Goal: Transaction & Acquisition: Purchase product/service

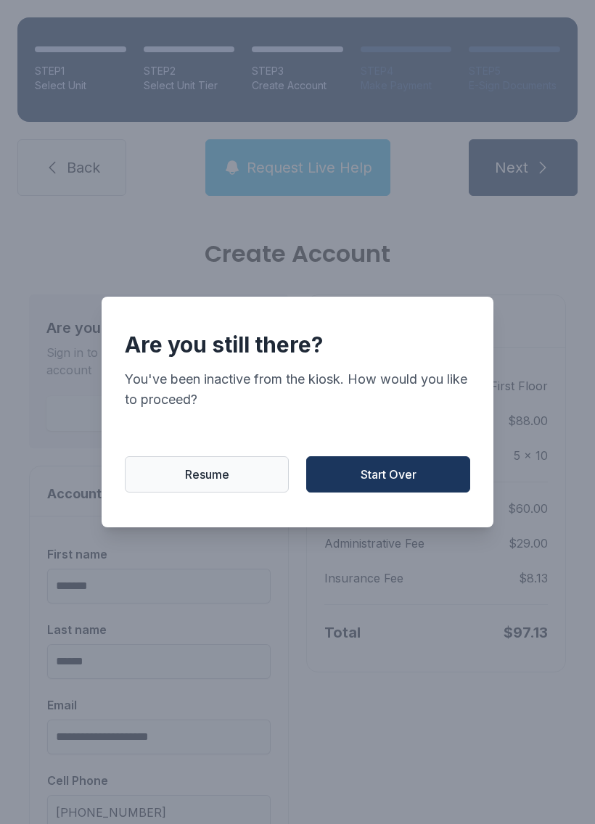
select select "**"
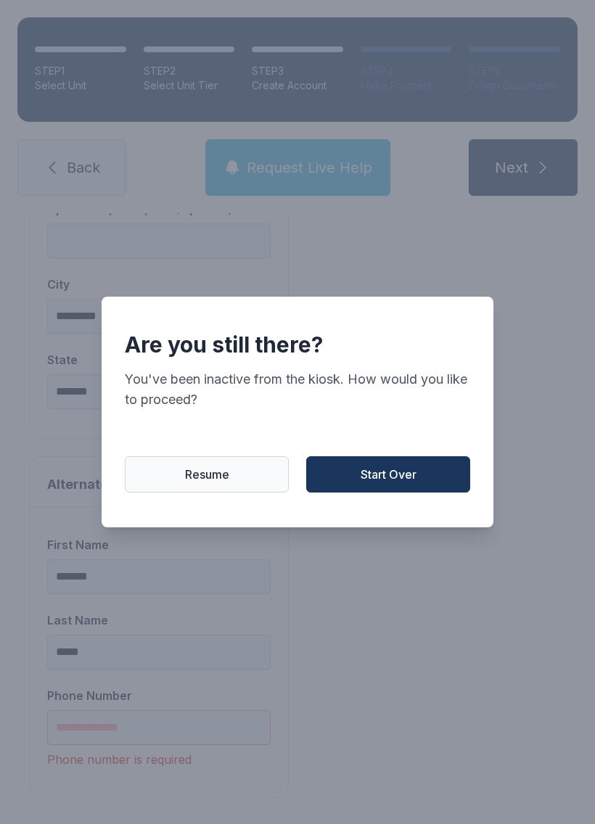
click at [390, 468] on span "Start Over" at bounding box center [389, 474] width 56 height 17
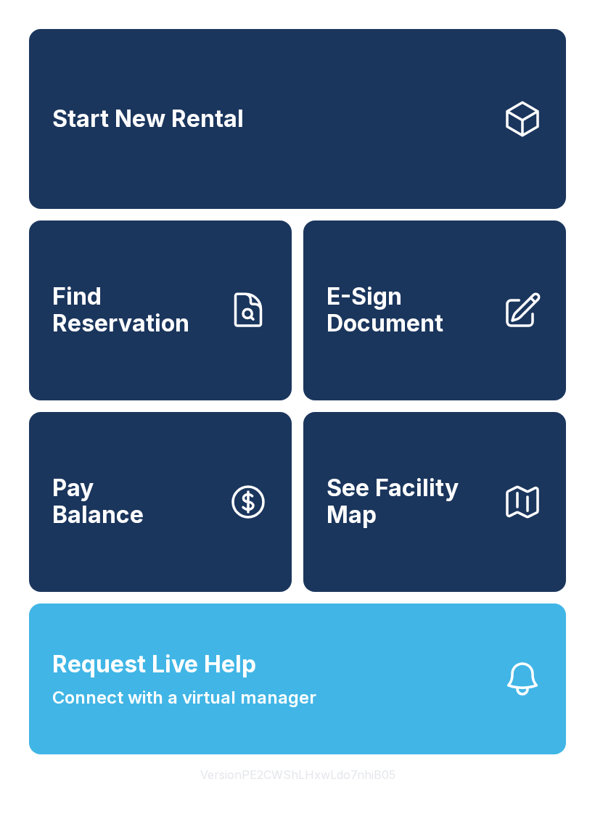
click at [305, 94] on link "Start New Rental" at bounding box center [297, 119] width 537 height 180
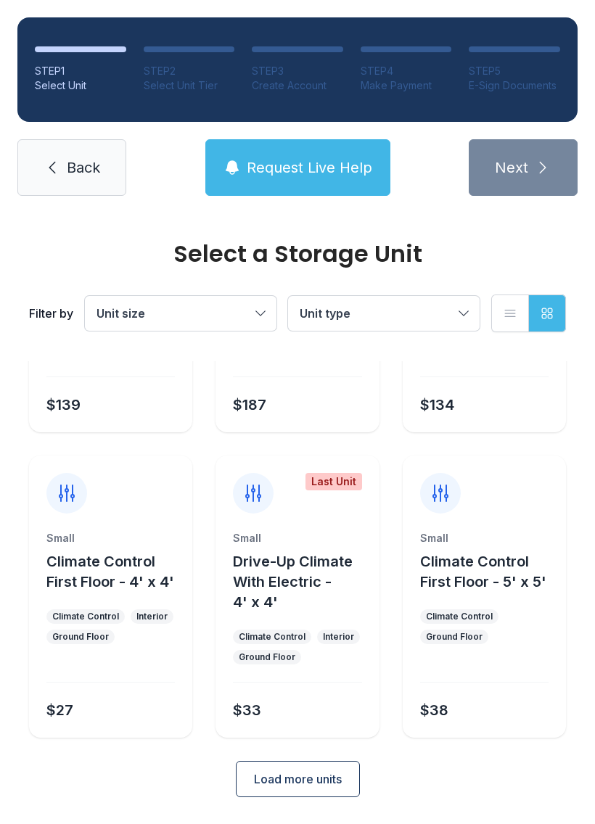
scroll to position [173, 0]
click at [287, 782] on span "Load more units" at bounding box center [298, 779] width 88 height 17
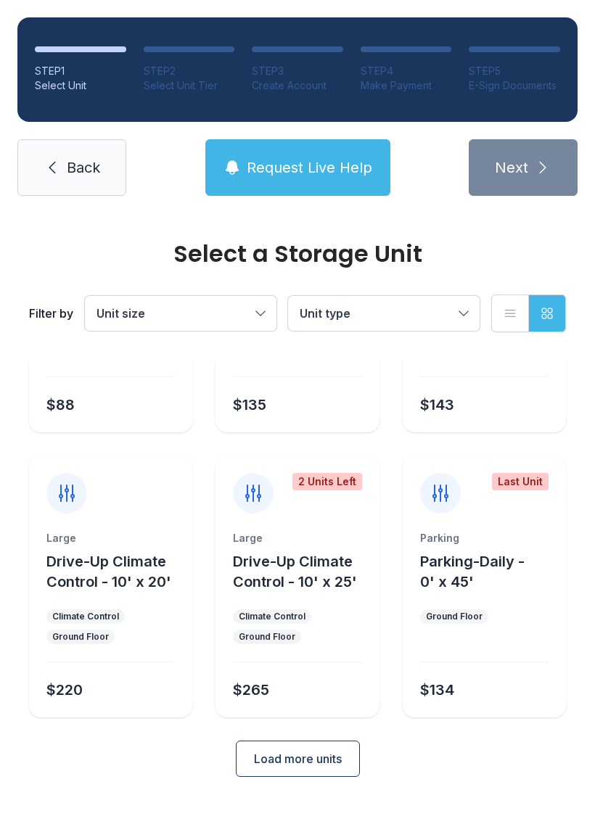
scroll to position [763, 0]
click at [302, 768] on span "Load more units" at bounding box center [298, 759] width 88 height 17
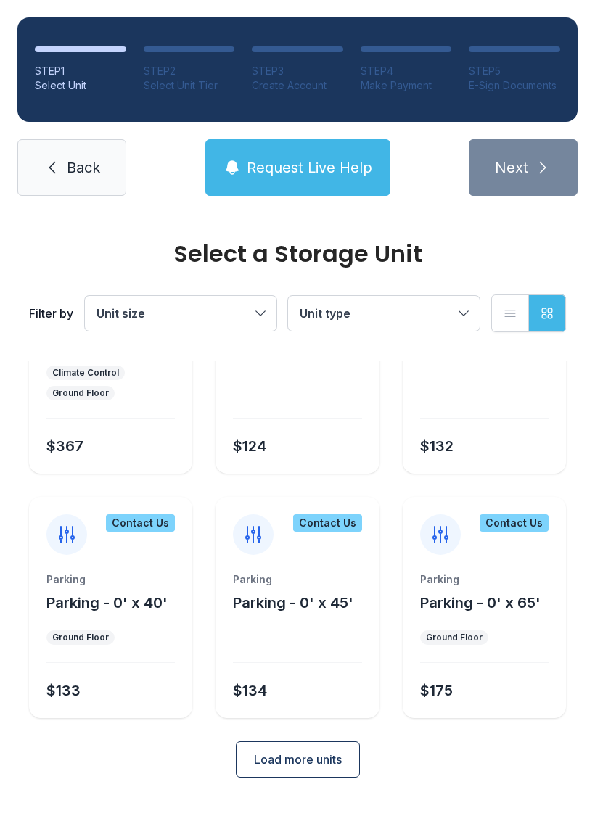
scroll to position [1293, 0]
click at [328, 765] on button "Load more units" at bounding box center [298, 759] width 124 height 36
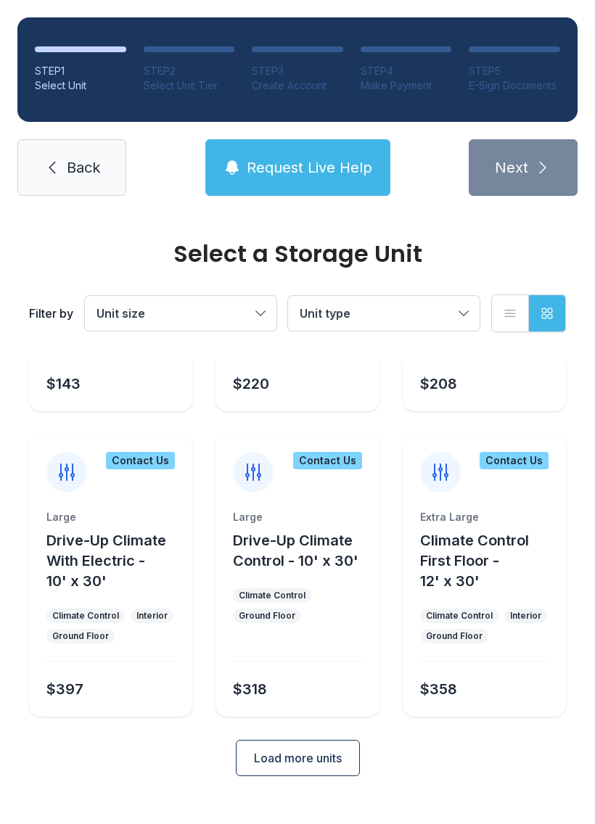
scroll to position [1903, 0]
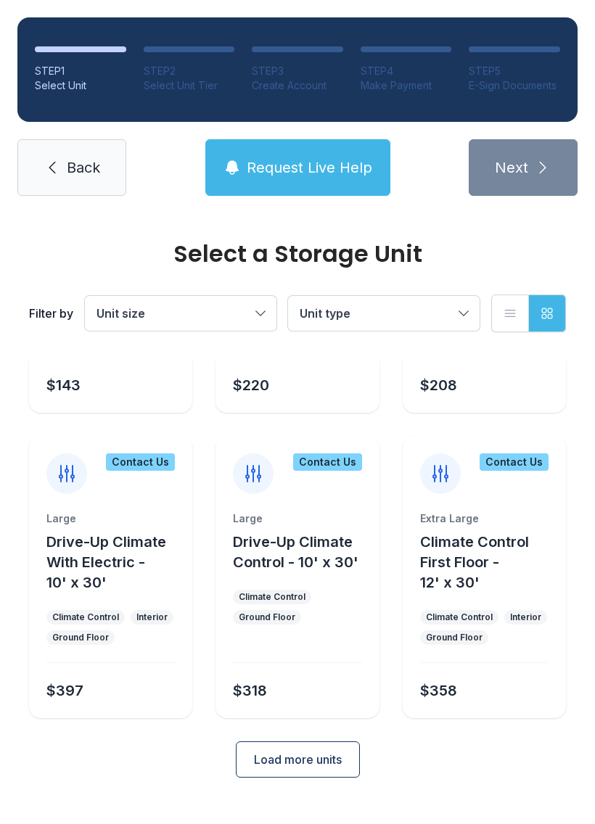
click at [330, 769] on button "Load more units" at bounding box center [298, 759] width 124 height 36
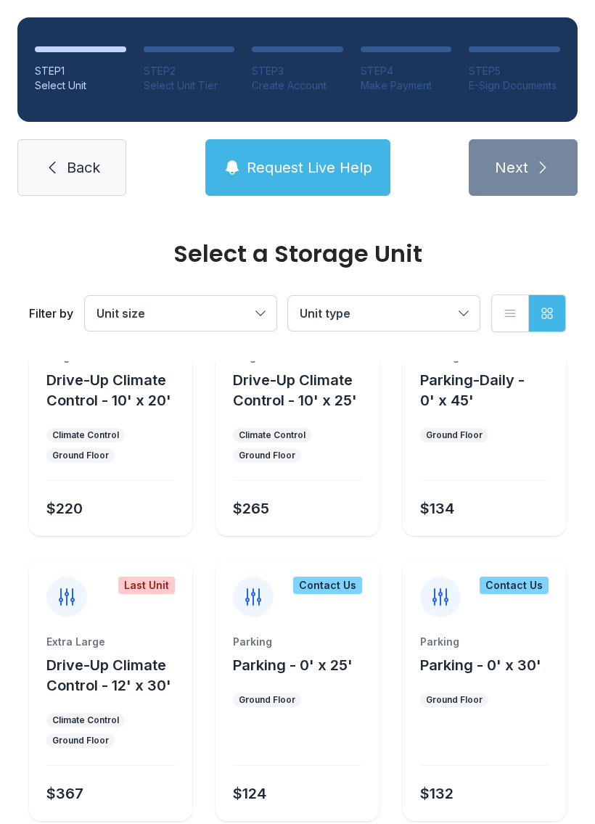
scroll to position [946, 0]
